Goal: Task Accomplishment & Management: Manage account settings

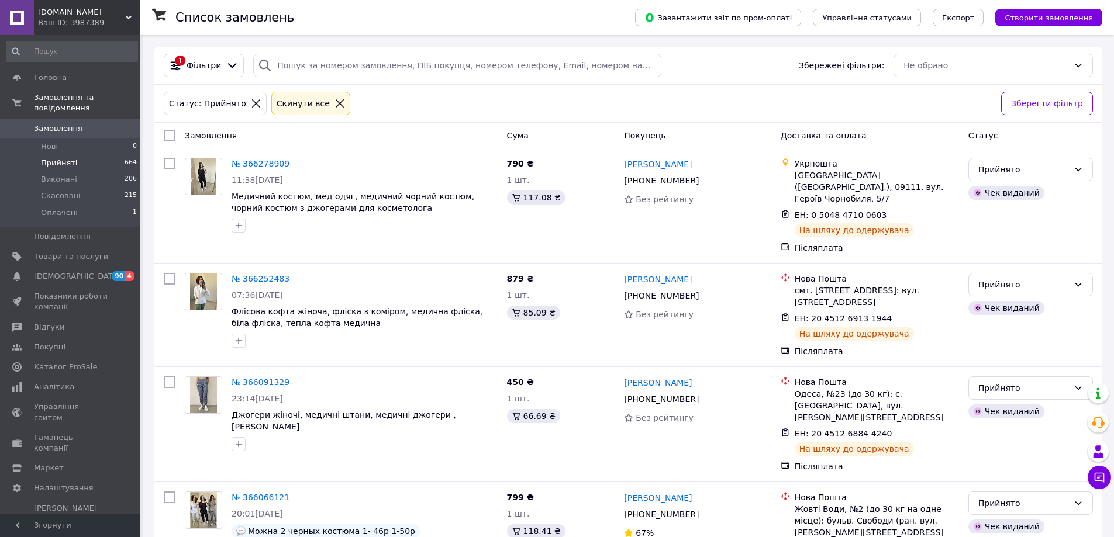
click at [132, 158] on span "664" at bounding box center [131, 163] width 12 height 11
click at [80, 205] on li "Оплачені 1" at bounding box center [72, 216] width 144 height 22
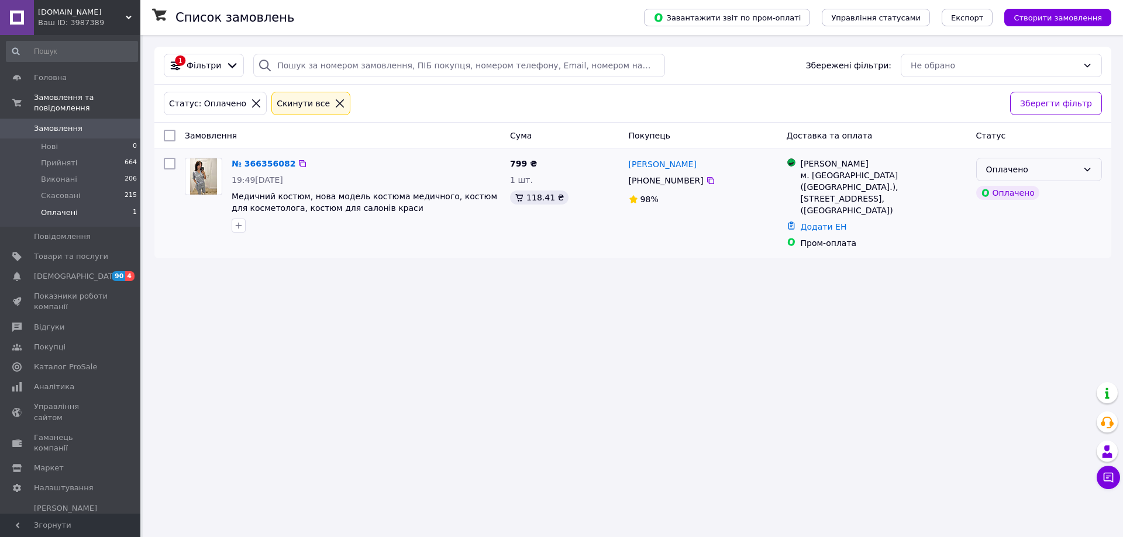
click at [1074, 173] on div "Оплачено" at bounding box center [1032, 169] width 92 height 13
click at [1047, 191] on li "Прийнято" at bounding box center [1039, 195] width 125 height 21
click at [66, 158] on span "Прийняті" at bounding box center [59, 163] width 36 height 11
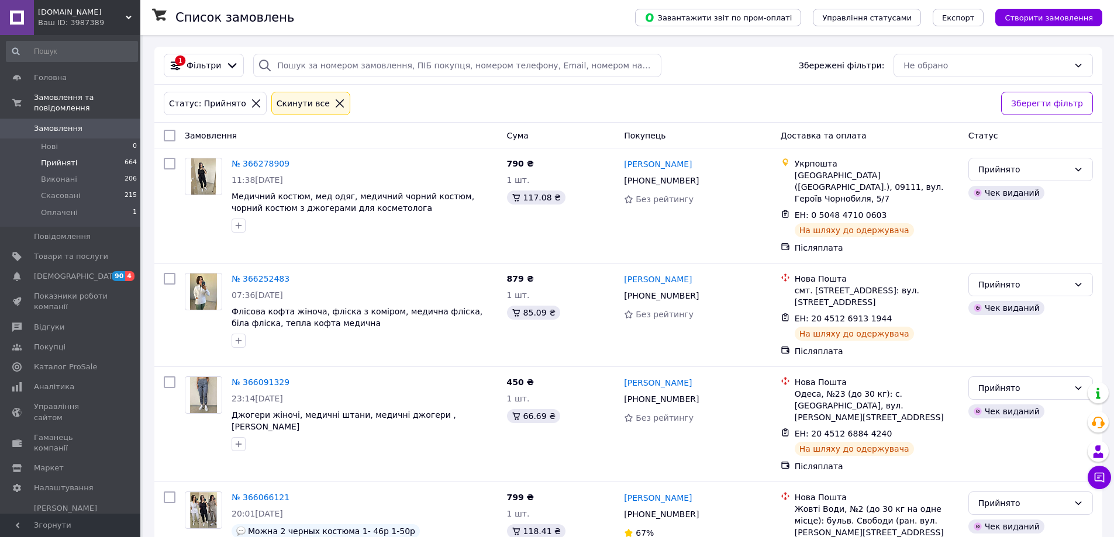
click at [71, 158] on span "Прийняті" at bounding box center [59, 163] width 36 height 11
click at [77, 205] on li "Оплачені 1" at bounding box center [72, 216] width 144 height 22
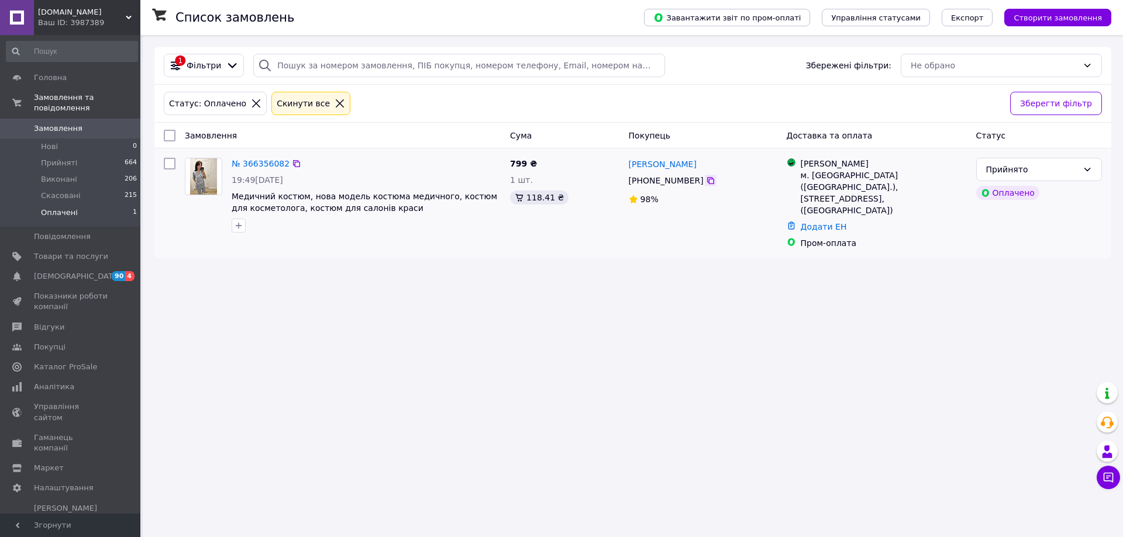
click at [707, 184] on icon at bounding box center [710, 180] width 7 height 7
